Goal: Task Accomplishment & Management: Use online tool/utility

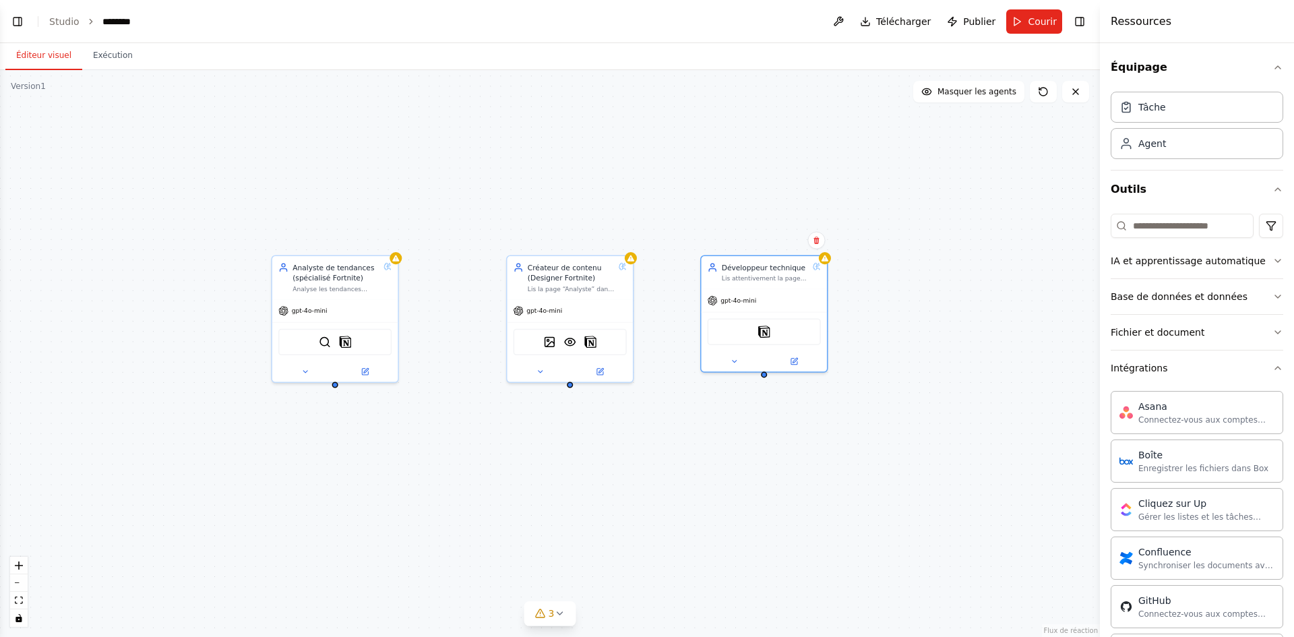
scroll to position [674, 0]
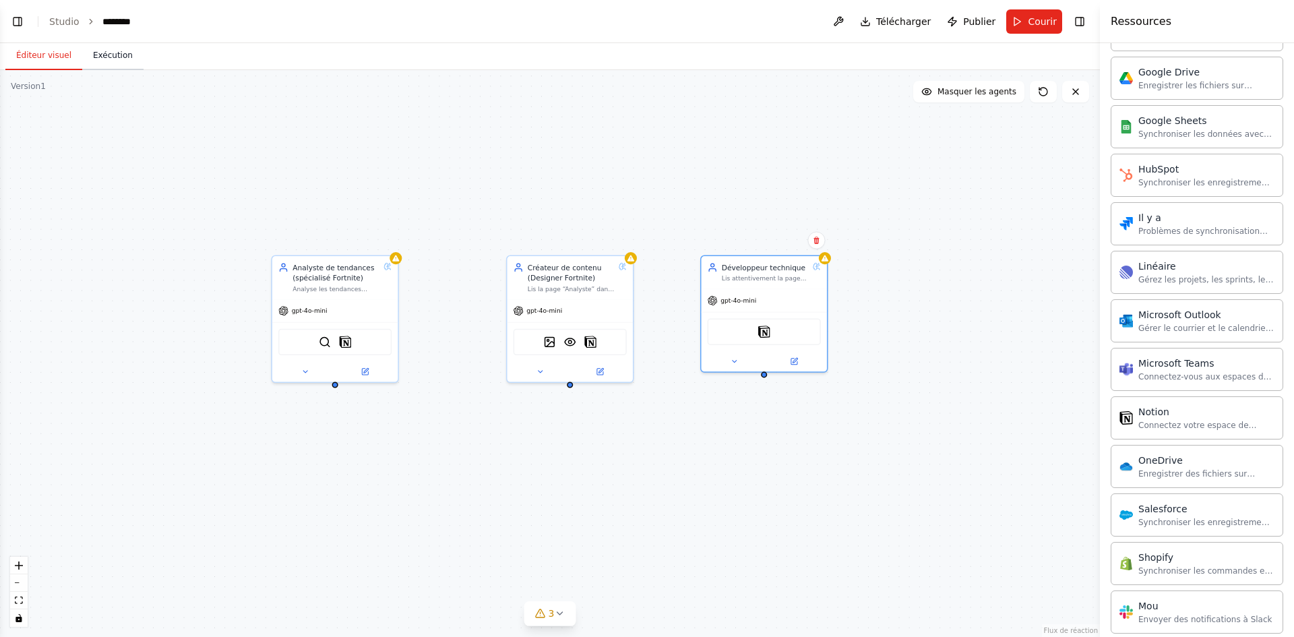
click at [113, 53] on font "Exécution" at bounding box center [113, 55] width 40 height 9
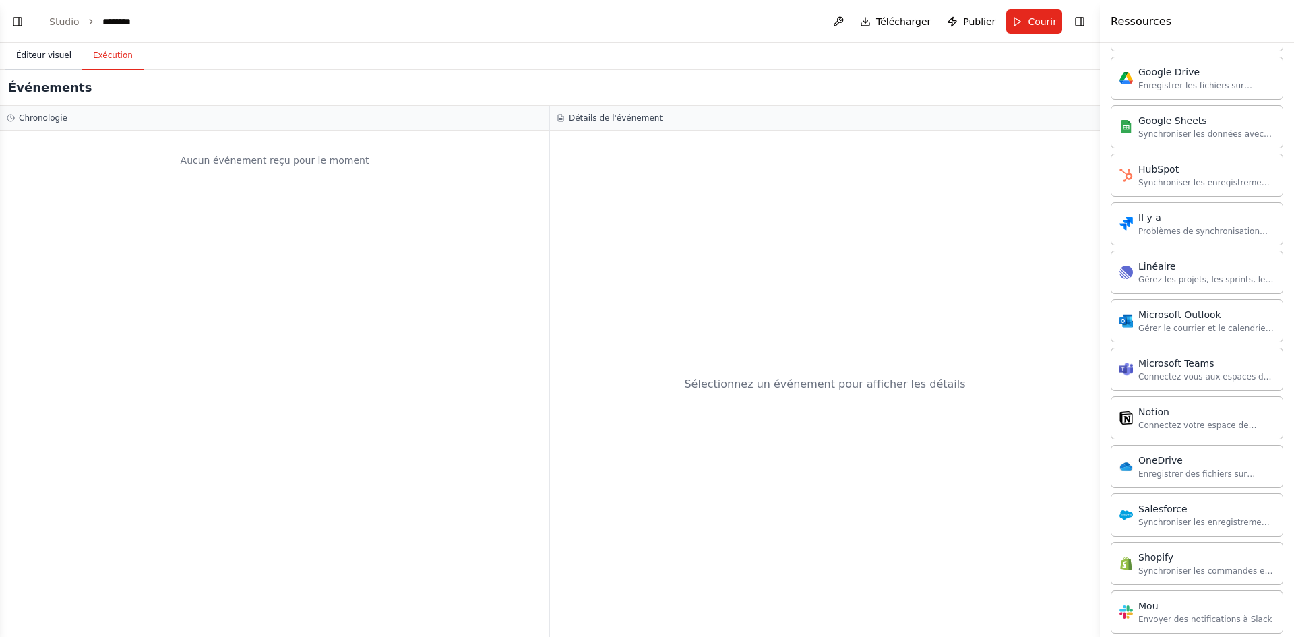
click at [57, 56] on font "Éditeur visuel" at bounding box center [43, 55] width 55 height 9
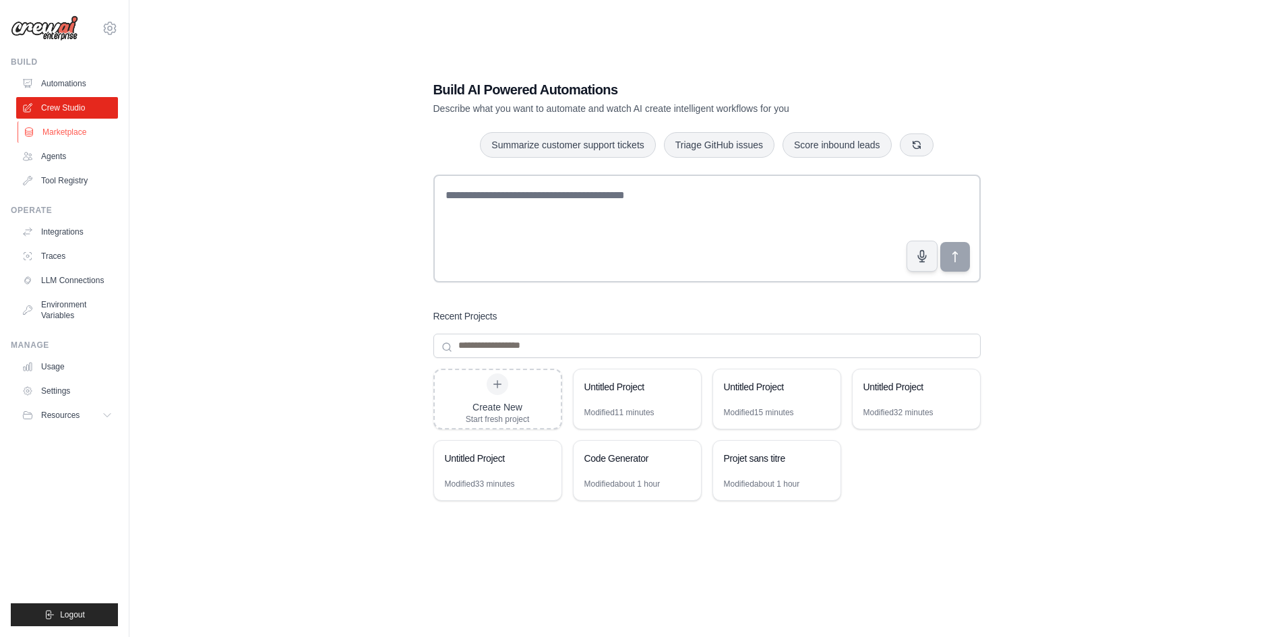
click at [47, 137] on link "Marketplace" at bounding box center [69, 132] width 102 height 22
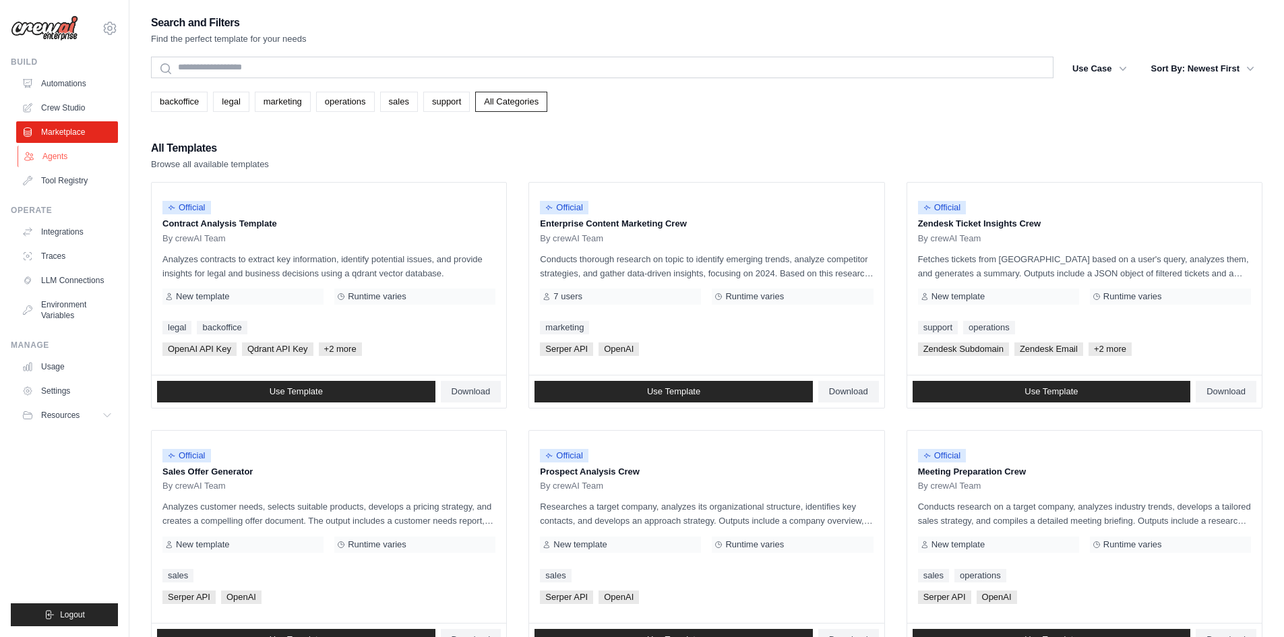
click at [57, 150] on link "Agents" at bounding box center [69, 157] width 102 height 22
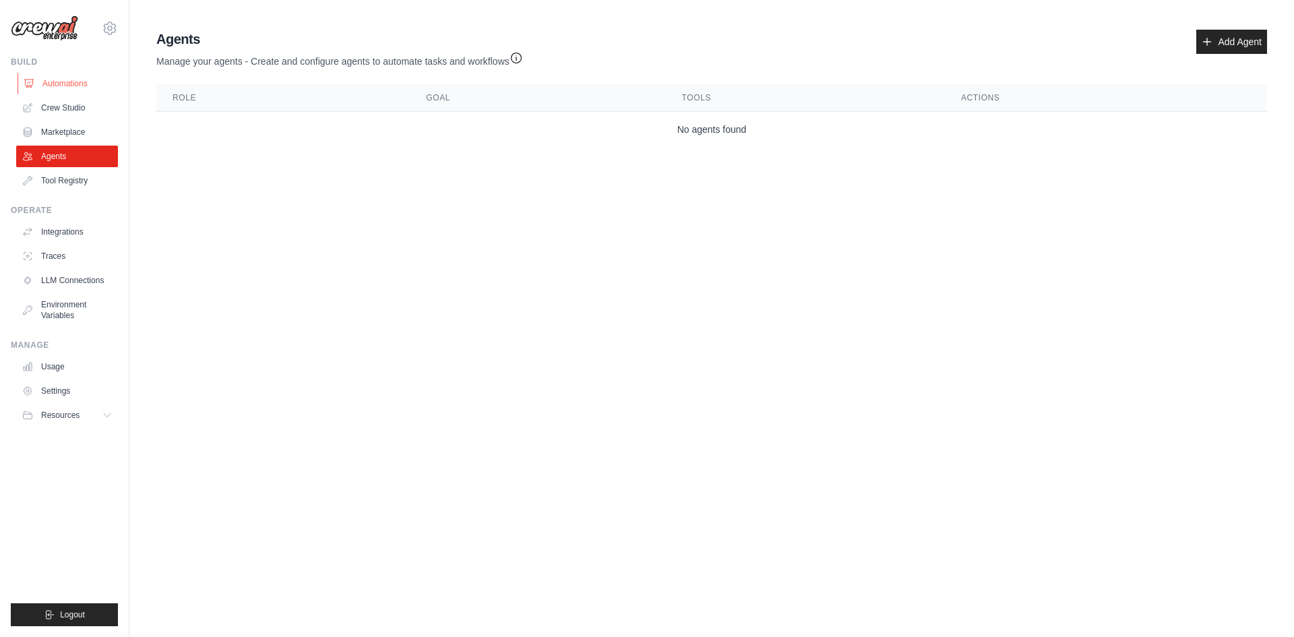
click at [68, 86] on link "Automations" at bounding box center [69, 84] width 102 height 22
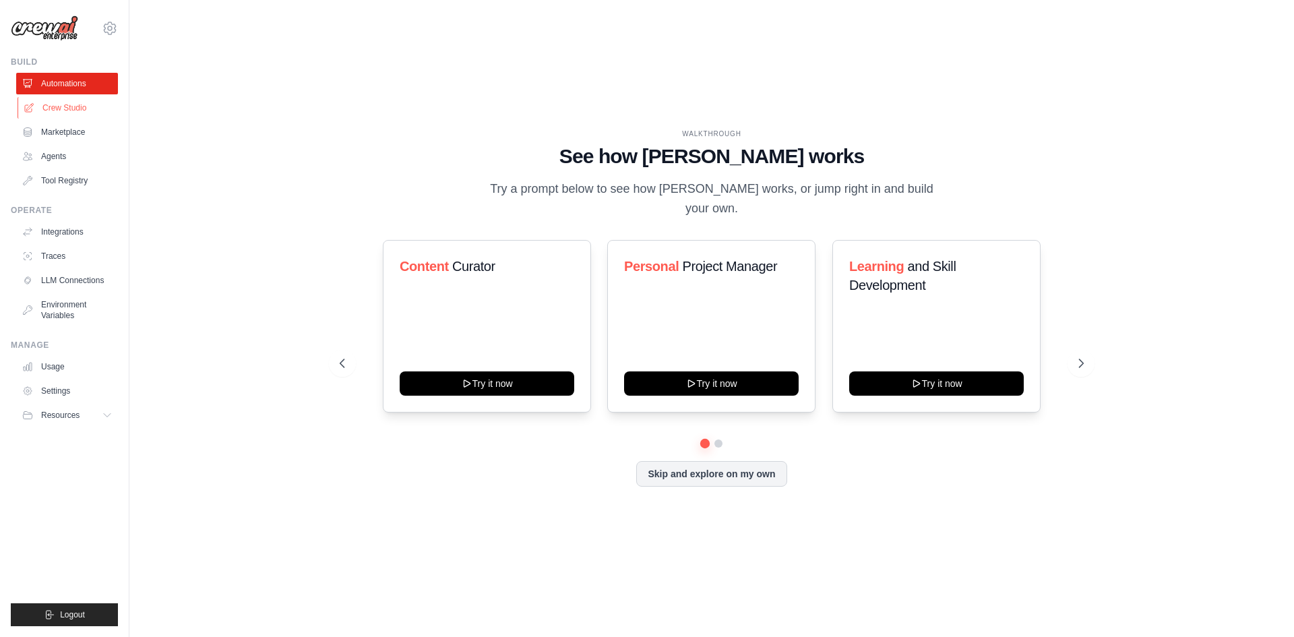
click at [75, 111] on link "Crew Studio" at bounding box center [69, 108] width 102 height 22
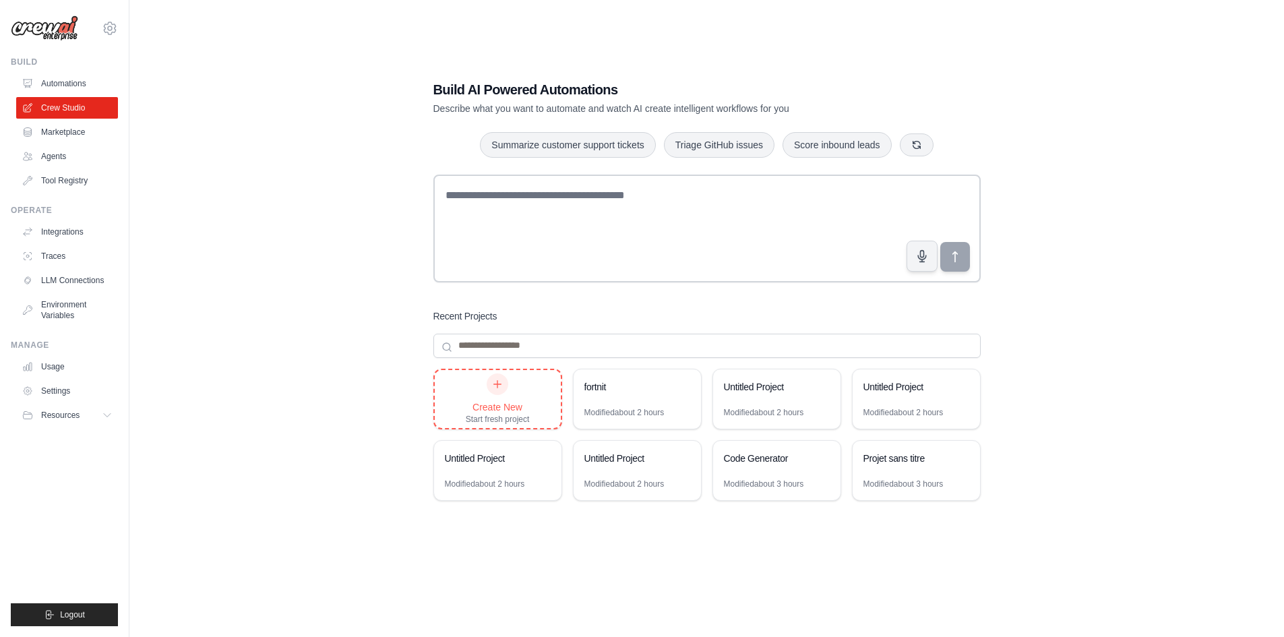
click at [480, 395] on div "Create New Start fresh project" at bounding box center [498, 398] width 64 height 51
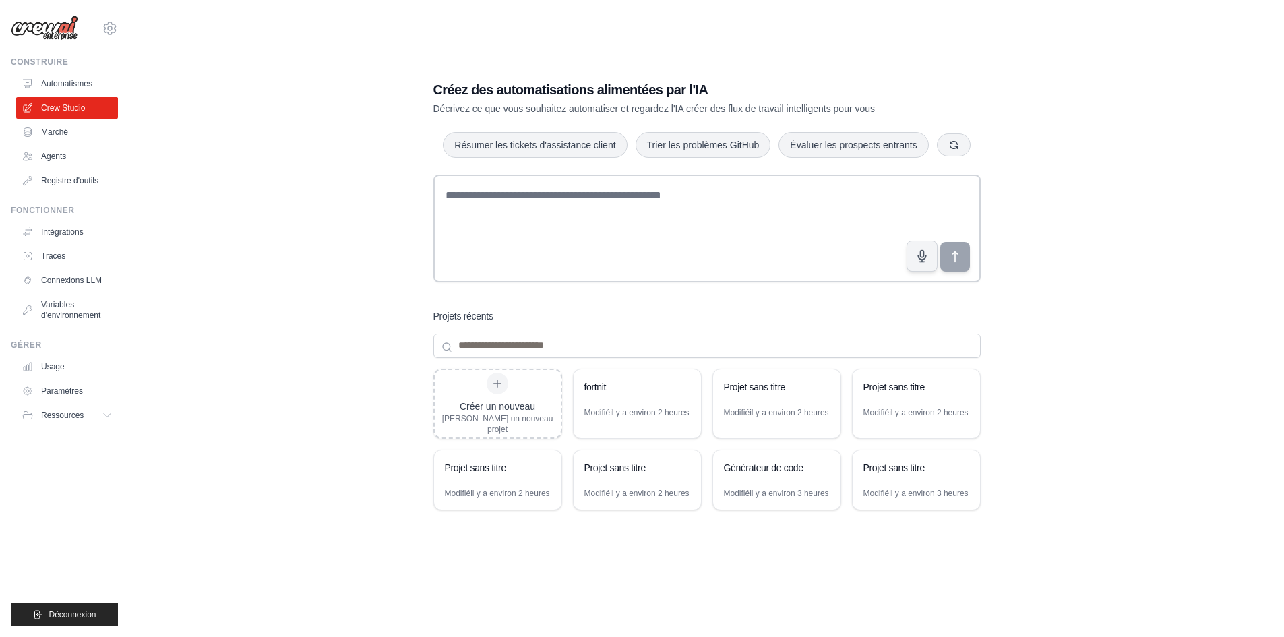
click at [1108, 158] on div "Créez des automatisations alimentées par l'IA Décrivez ce que vous souhaitez au…" at bounding box center [707, 331] width 1112 height 637
click at [631, 403] on div "fortnit" at bounding box center [637, 388] width 127 height 38
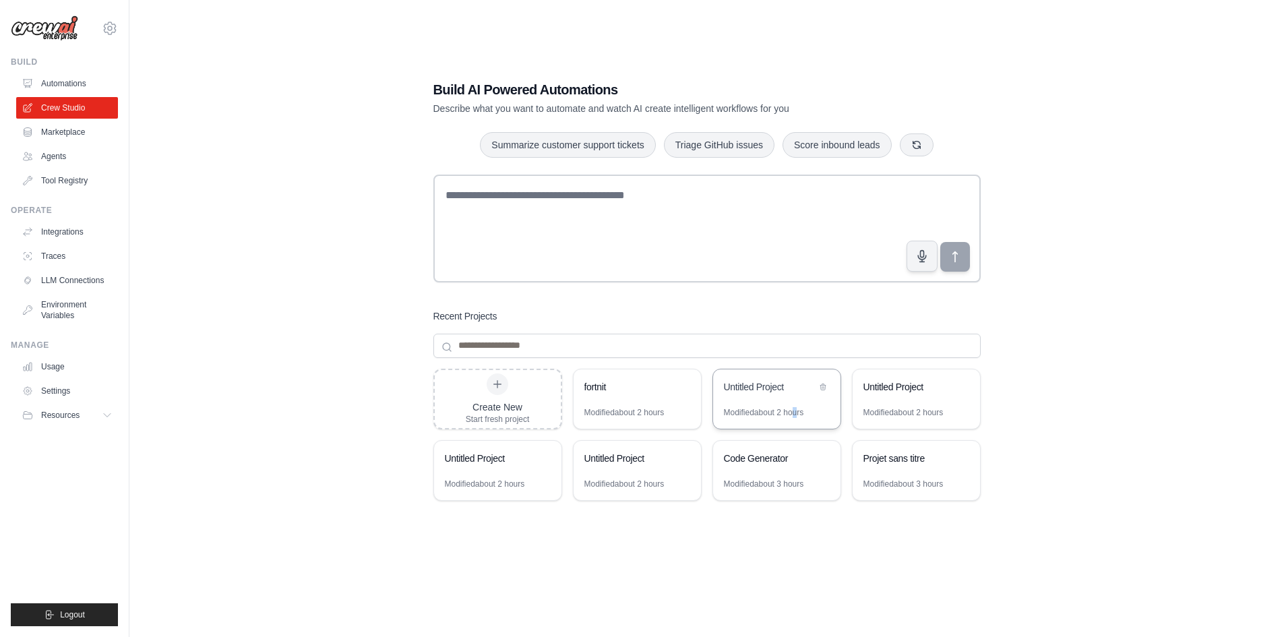
click at [799, 411] on div "Modified about 2 hours" at bounding box center [764, 412] width 80 height 11
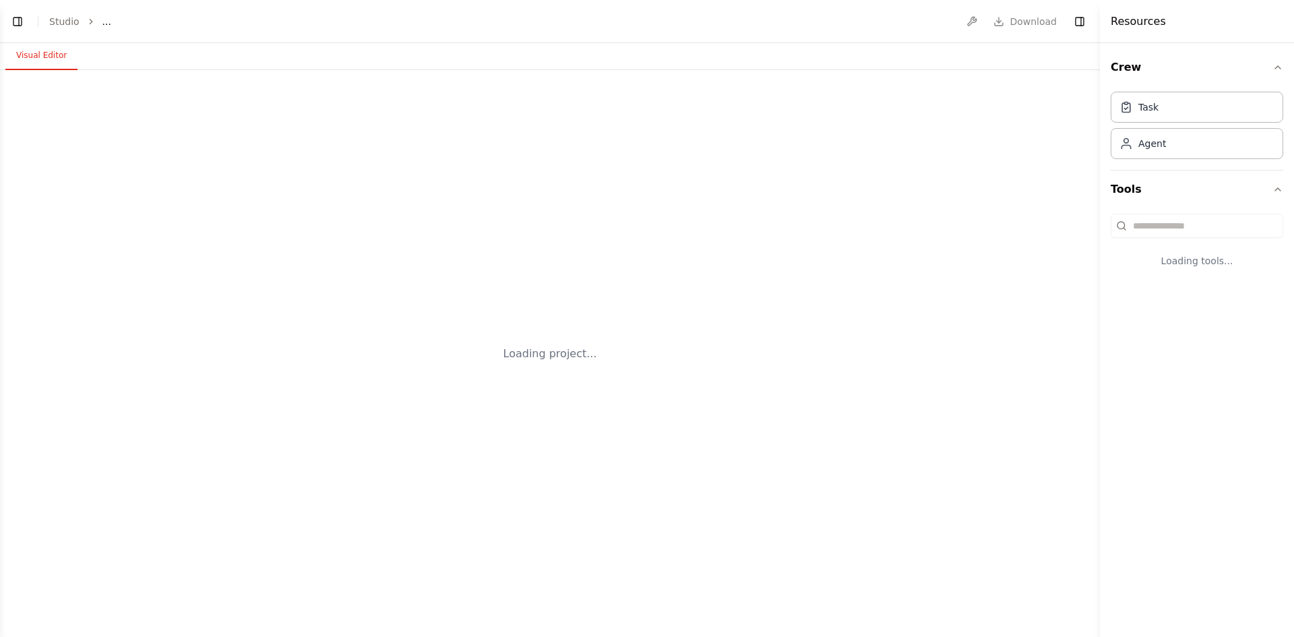
select select "****"
